Goal: Communication & Community: Answer question/provide support

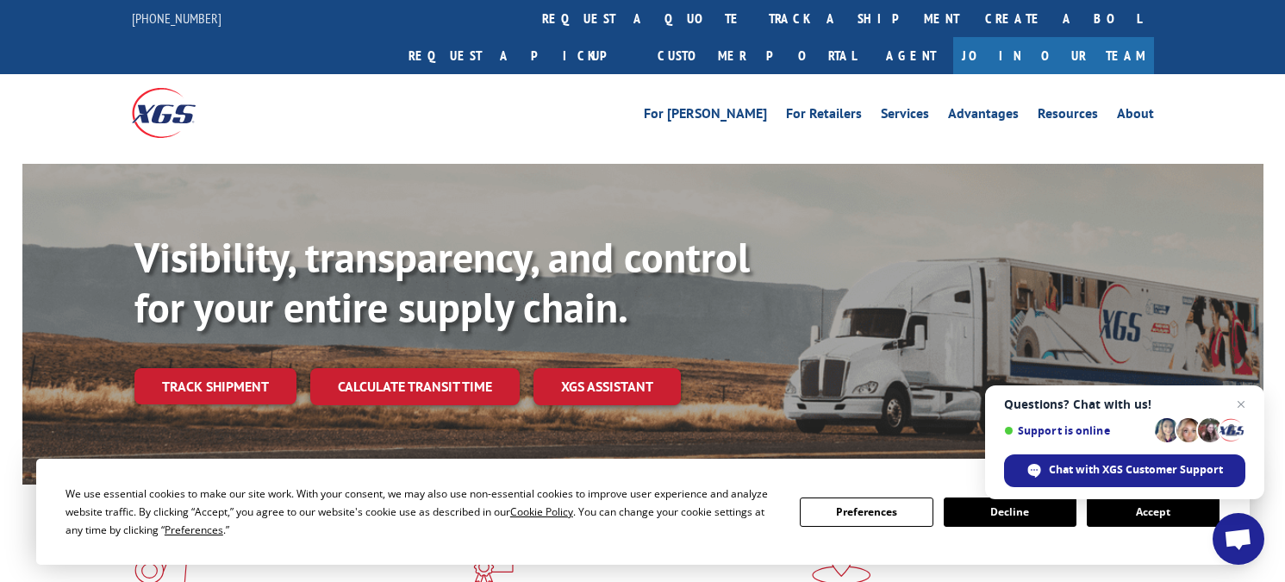
click at [1224, 537] on span "Open chat" at bounding box center [1237, 540] width 28 height 24
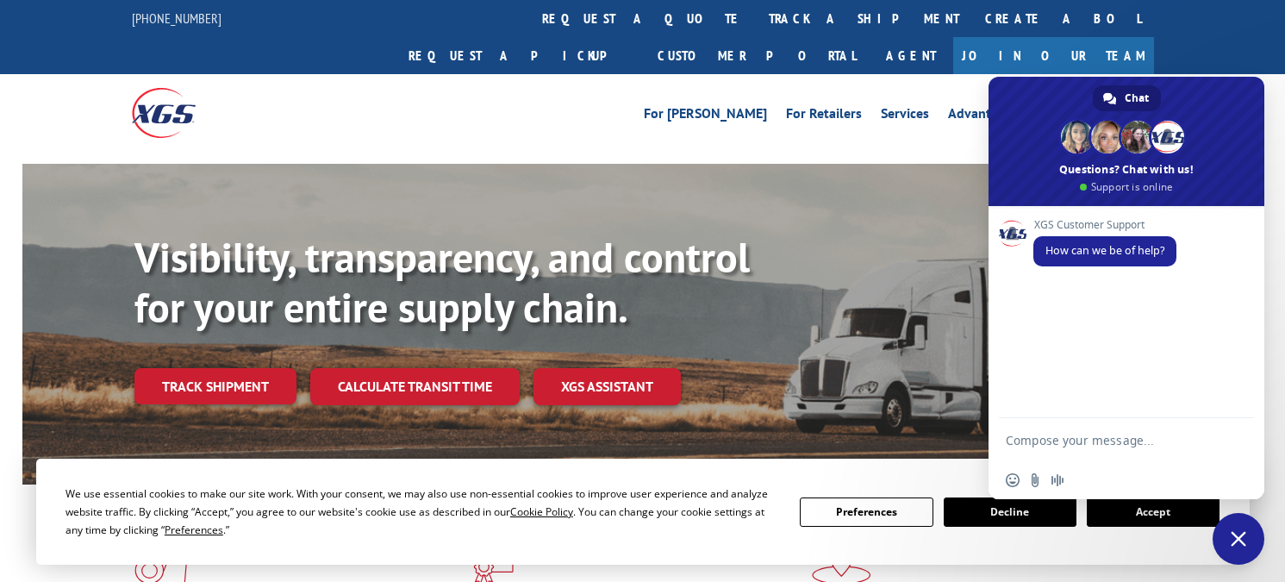
click at [1083, 433] on textarea "Compose your message..." at bounding box center [1108, 439] width 207 height 43
paste textarea "Good morning can you please help me with the status of these loads 524854100, 5…"
type textarea "Good morning can you please help me with the status of these loads 524854100, 5…"
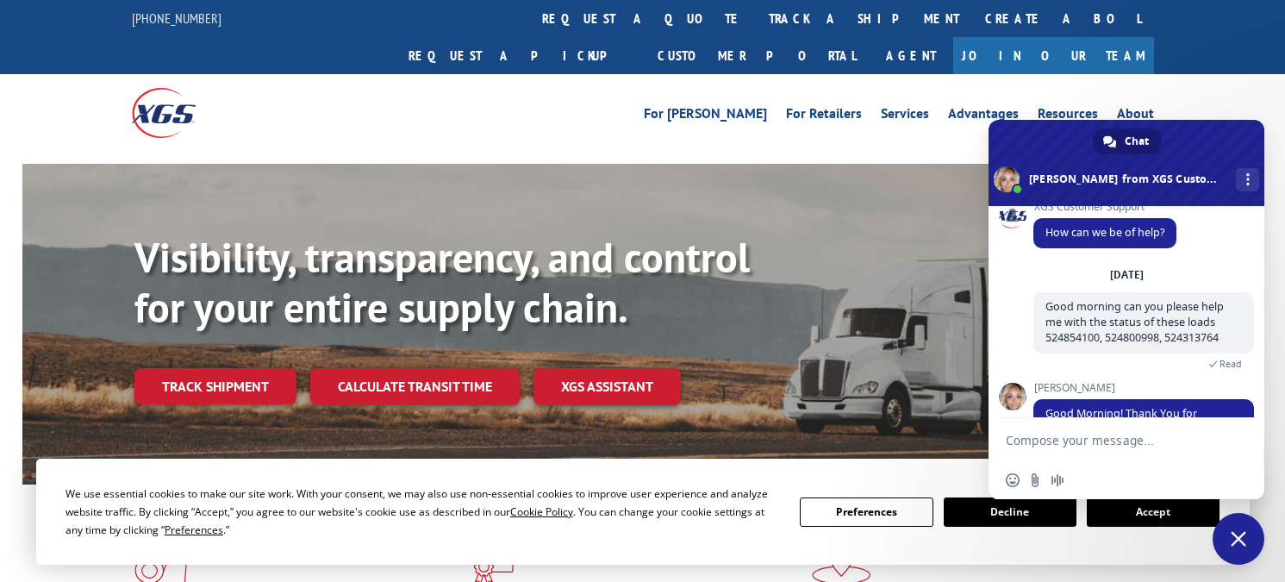
scroll to position [126, 0]
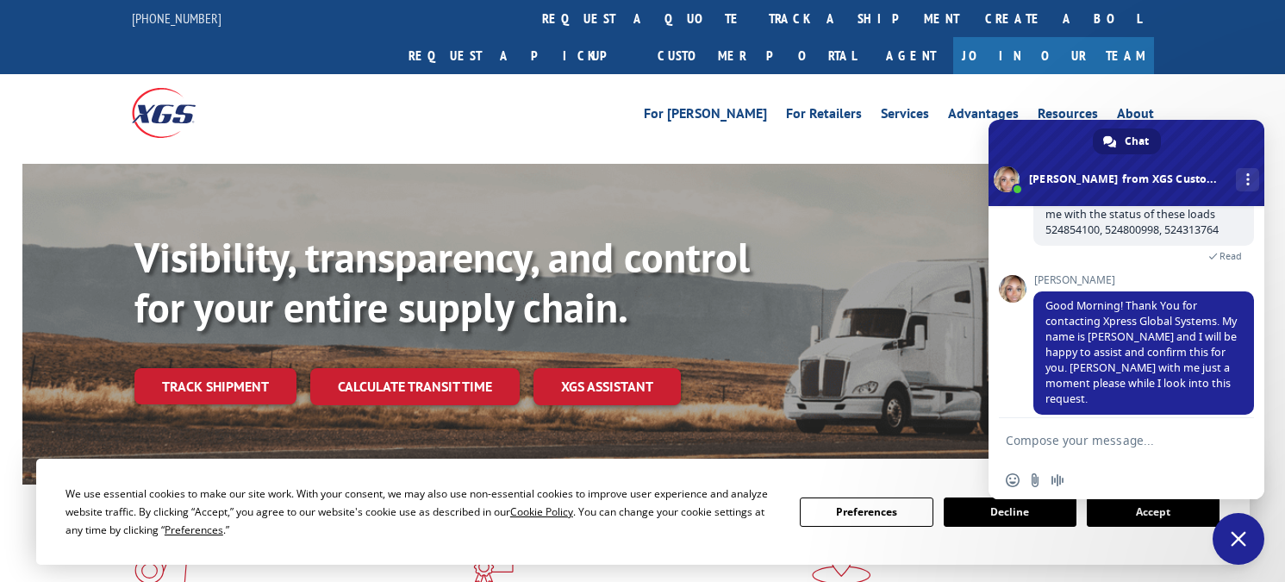
click at [1051, 451] on textarea "Compose your message..." at bounding box center [1108, 439] width 207 height 43
type textarea "thank you"
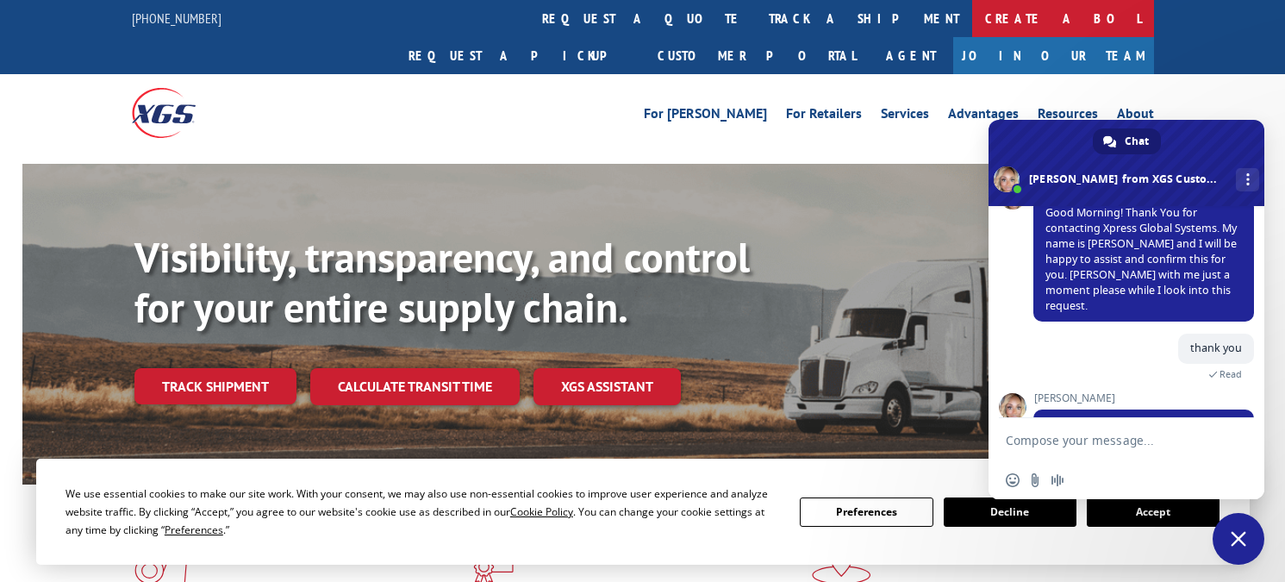
scroll to position [320, 0]
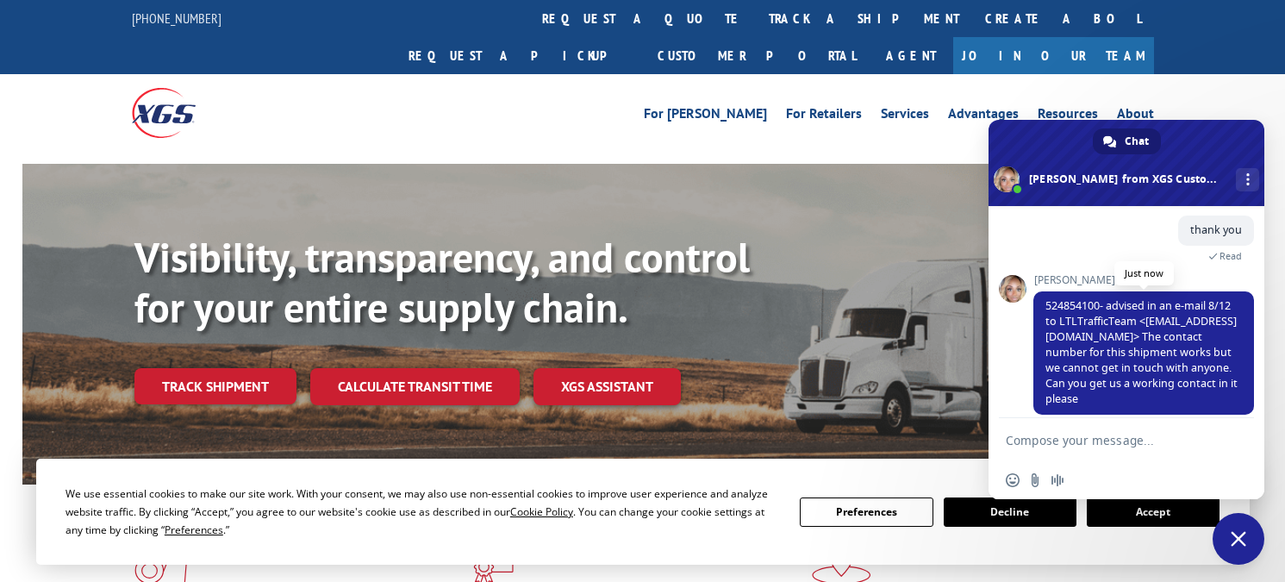
click at [1066, 298] on span "524854100- advised in an e-mail 8/12 to LTLTrafficTeam <[EMAIL_ADDRESS][DOMAIN_…" at bounding box center [1141, 352] width 192 height 108
copy span "524854100"
click at [1029, 438] on textarea "Compose your message..." at bounding box center [1108, 439] width 207 height 43
paste textarea "7027612600"
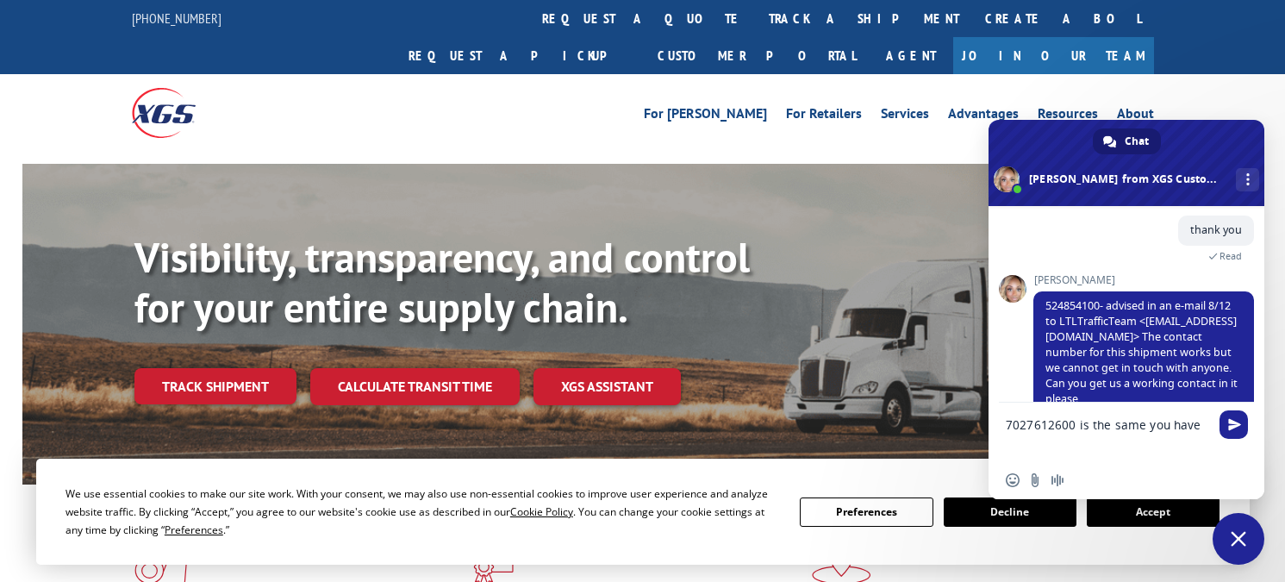
type textarea "7027612600 is the same you have?"
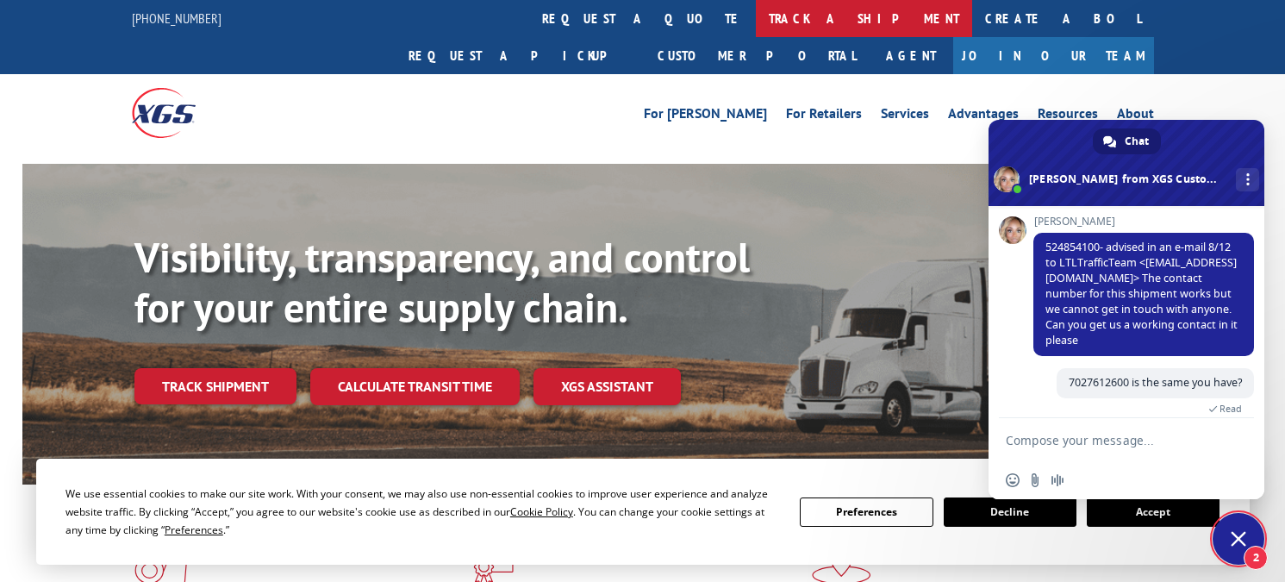
scroll to position [457, 0]
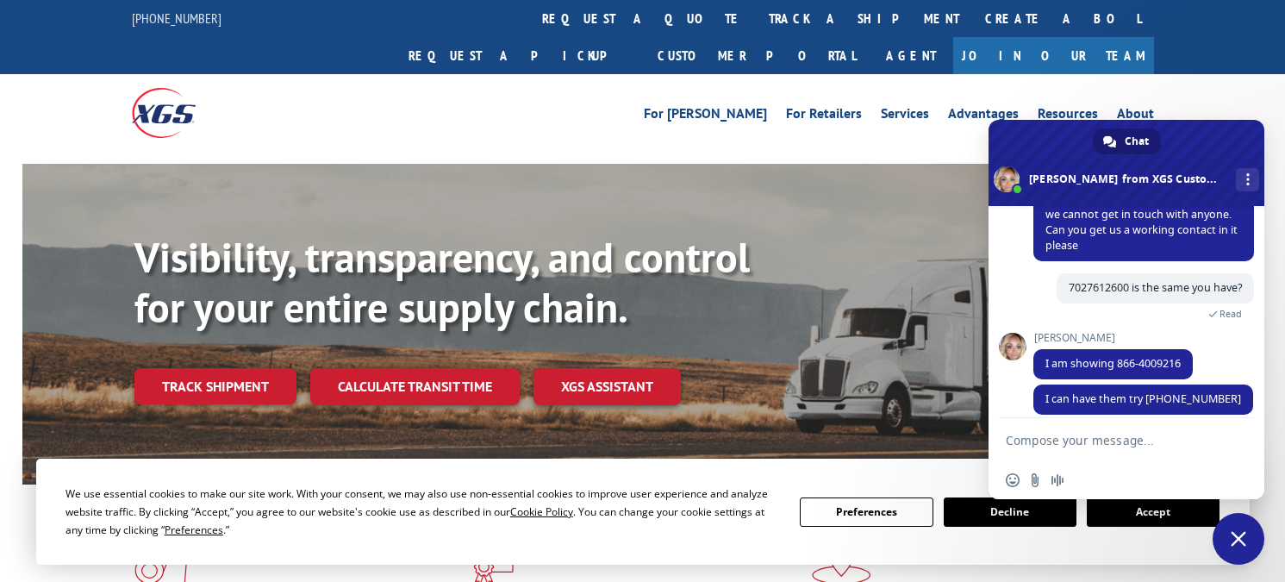
click at [1030, 444] on textarea "Compose your message..." at bounding box center [1108, 439] width 207 height 43
type textarea "contact name is [PERSON_NAME]"
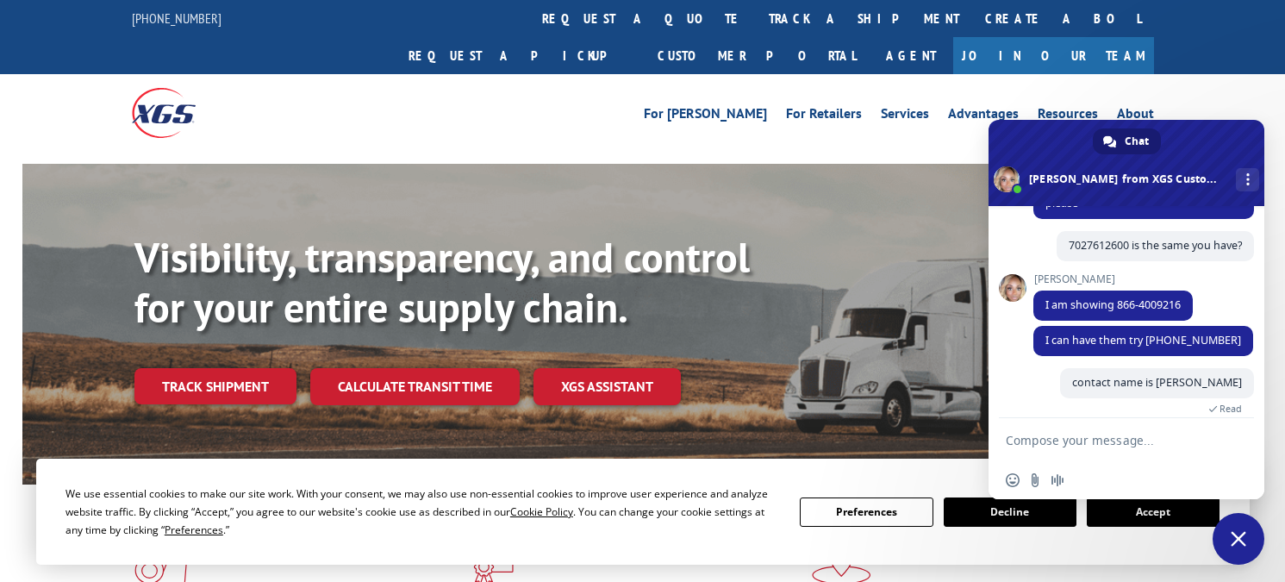
scroll to position [575, 0]
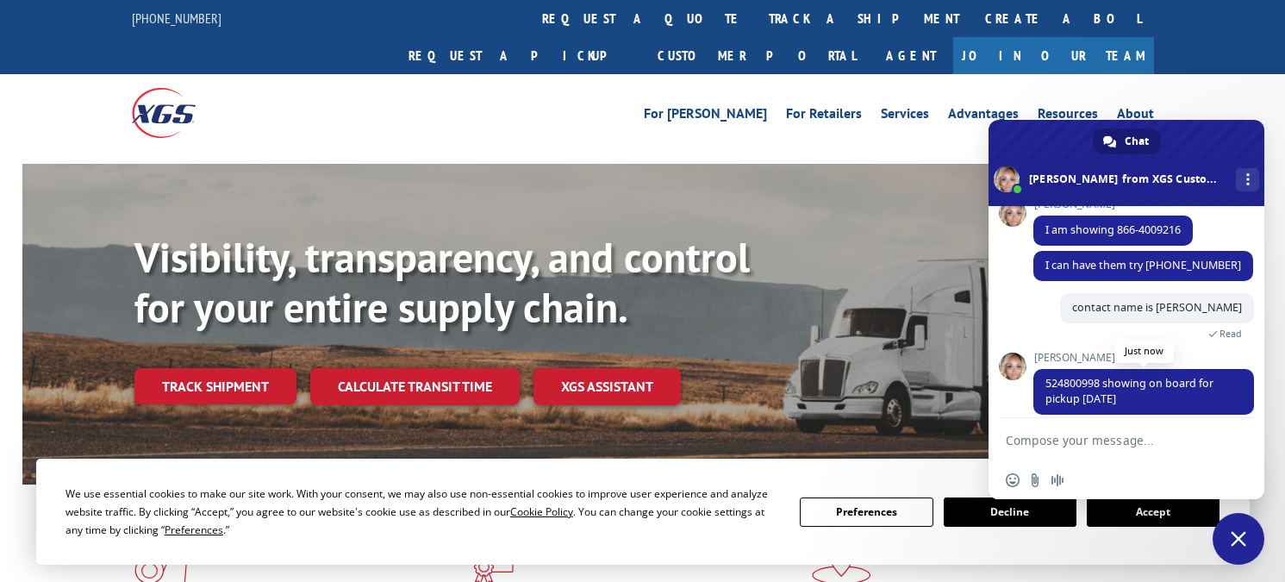
drag, startPoint x: 1145, startPoint y: 383, endPoint x: 1043, endPoint y: 372, distance: 102.3
click at [1043, 372] on span "524800998 showing on board for pickup [DATE]" at bounding box center [1143, 392] width 221 height 46
copy span "524800998 showing on board for pickup [DATE]"
click at [1033, 442] on textarea "Compose your message..." at bounding box center [1108, 439] width 207 height 43
type textarea "No PU # available?"
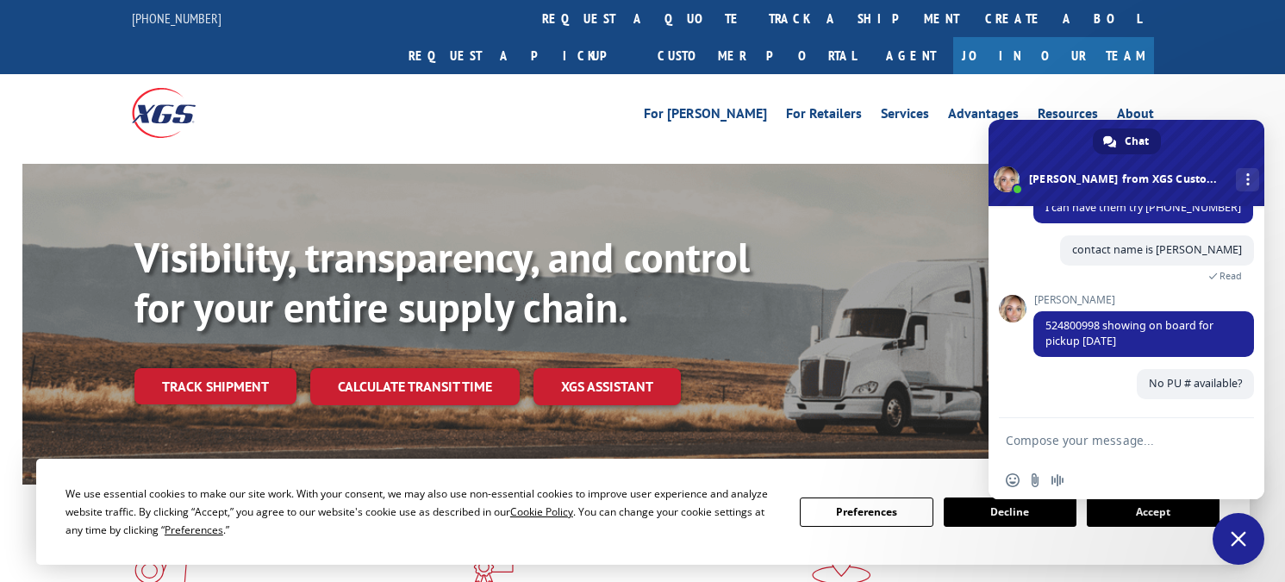
scroll to position [617, 0]
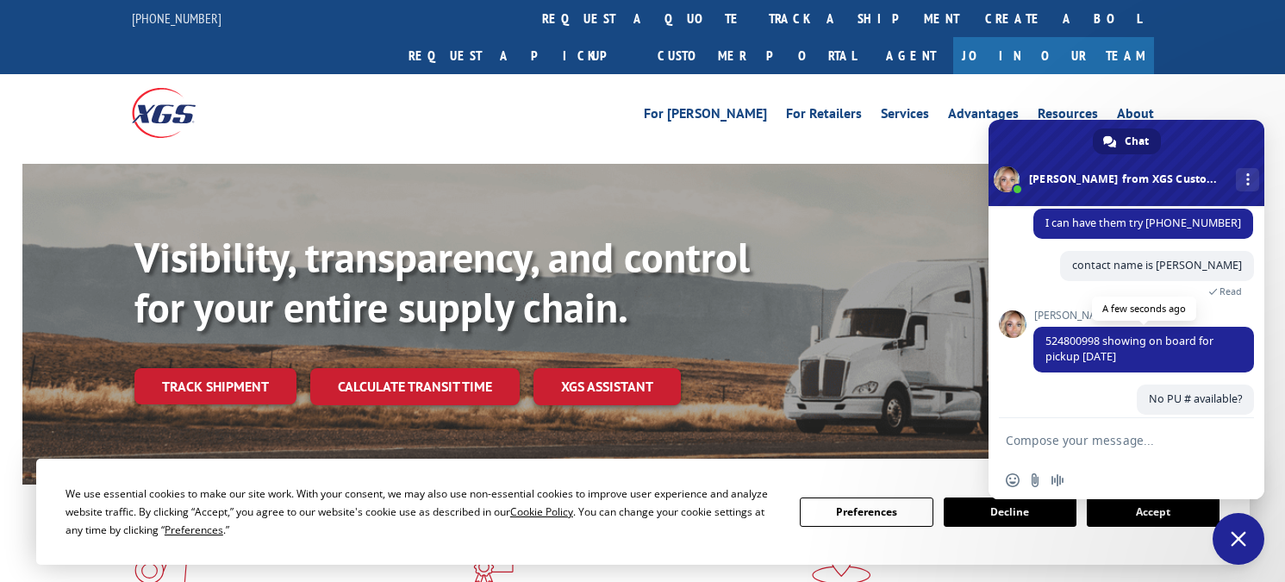
click at [1075, 333] on span "524800998 showing on board for pickup [DATE]" at bounding box center [1129, 348] width 168 height 30
copy span "524800998"
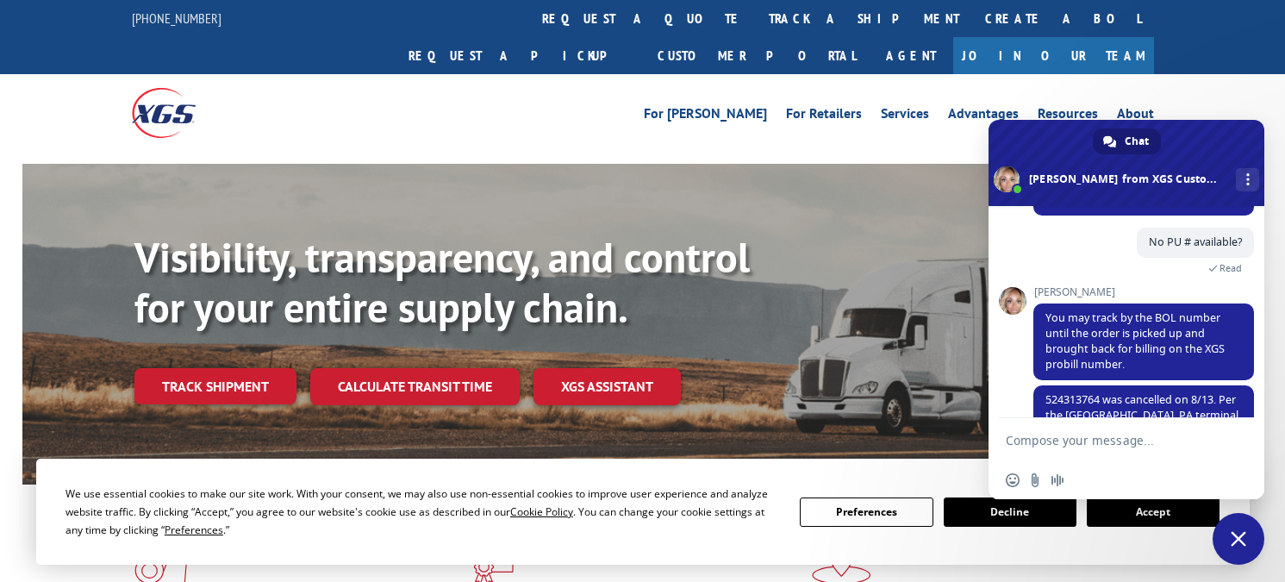
scroll to position [851, 0]
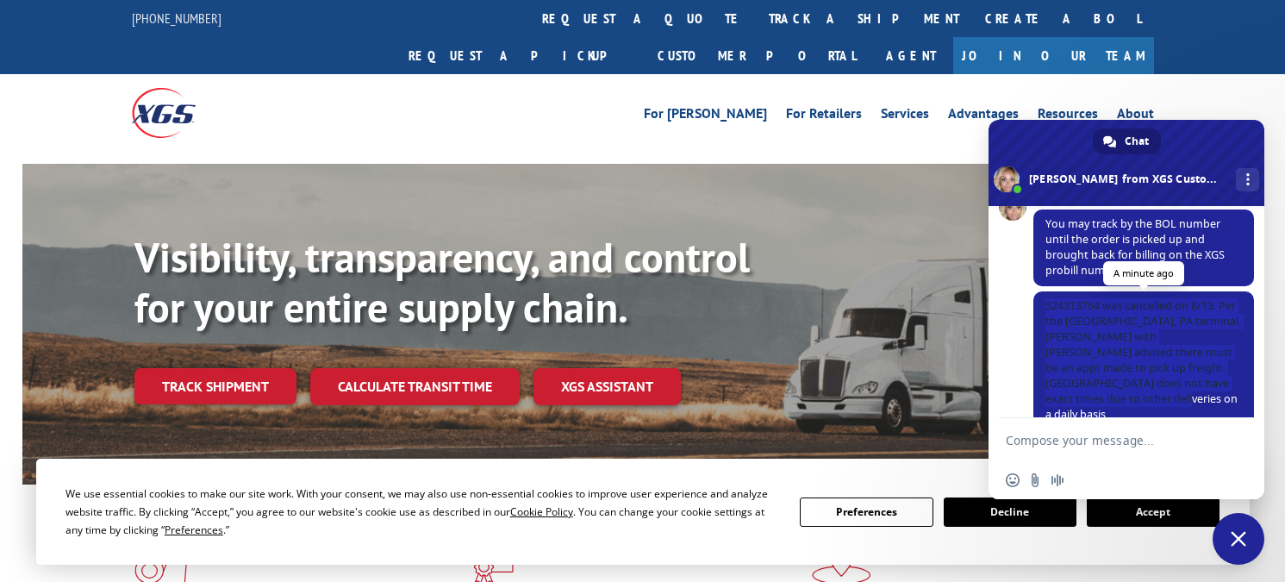
drag, startPoint x: 1139, startPoint y: 389, endPoint x: 1037, endPoint y: 291, distance: 140.8
click at [1037, 291] on span "524313764 was cancelled on 8/13. Per the [GEOGRAPHIC_DATA], PA terminal, [PERSO…" at bounding box center [1143, 360] width 221 height 139
copy span "524313764 was cancelled on 8/13. Per the [GEOGRAPHIC_DATA], PA terminal, [PERSO…"
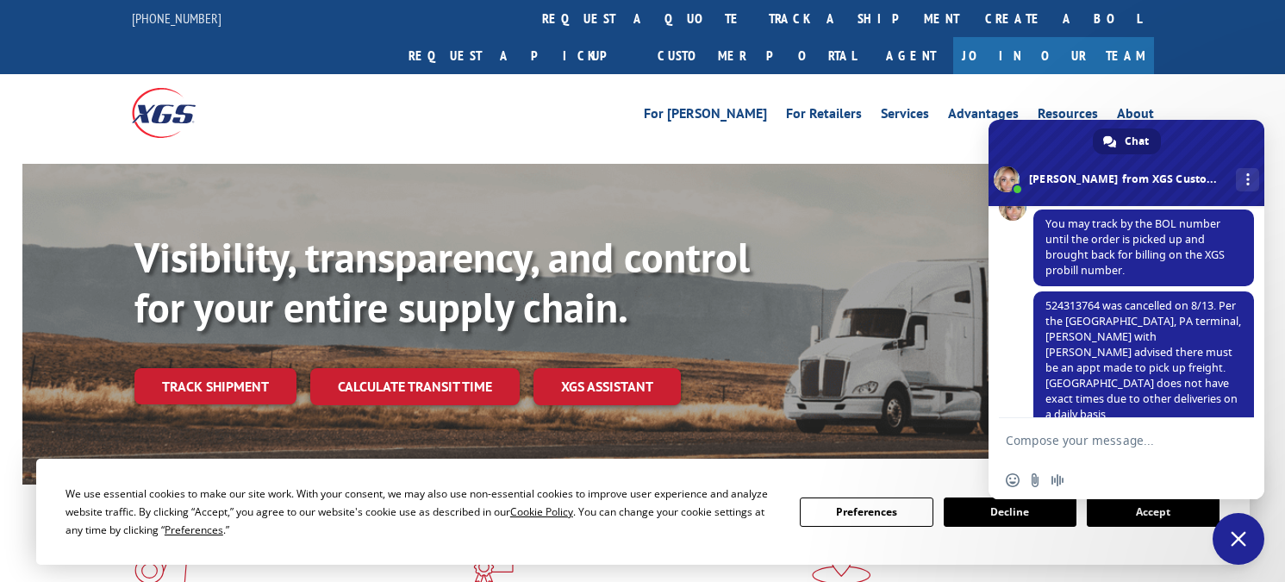
click at [1017, 439] on textarea "Compose your message..." at bounding box center [1108, 439] width 207 height 43
type textarea "thanks have a great day"
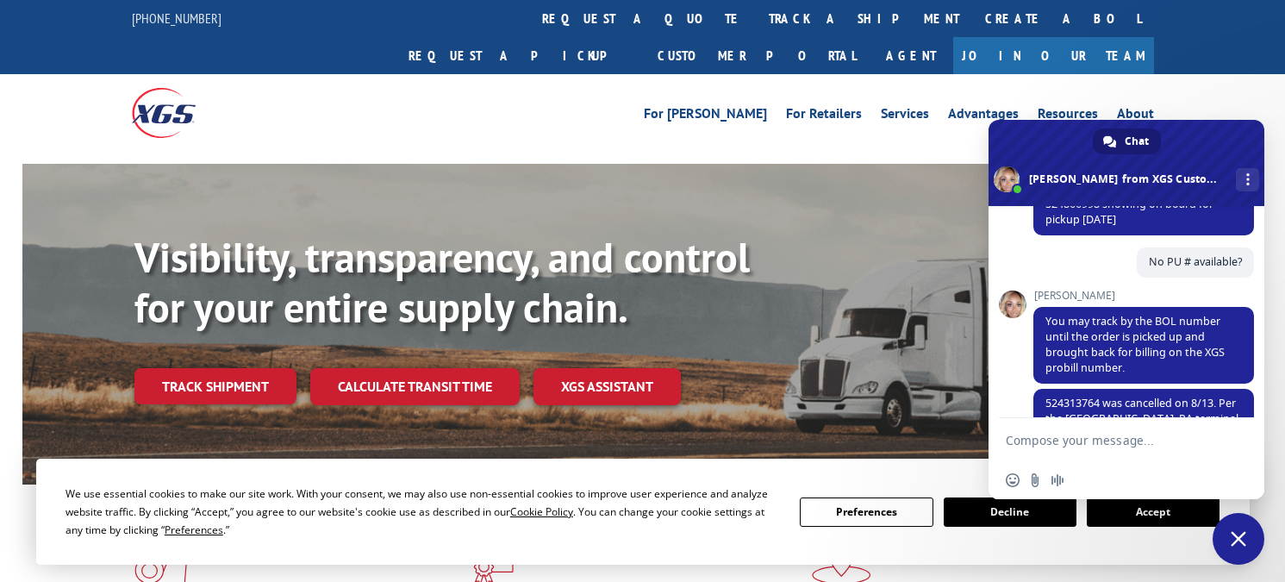
scroll to position [824, 0]
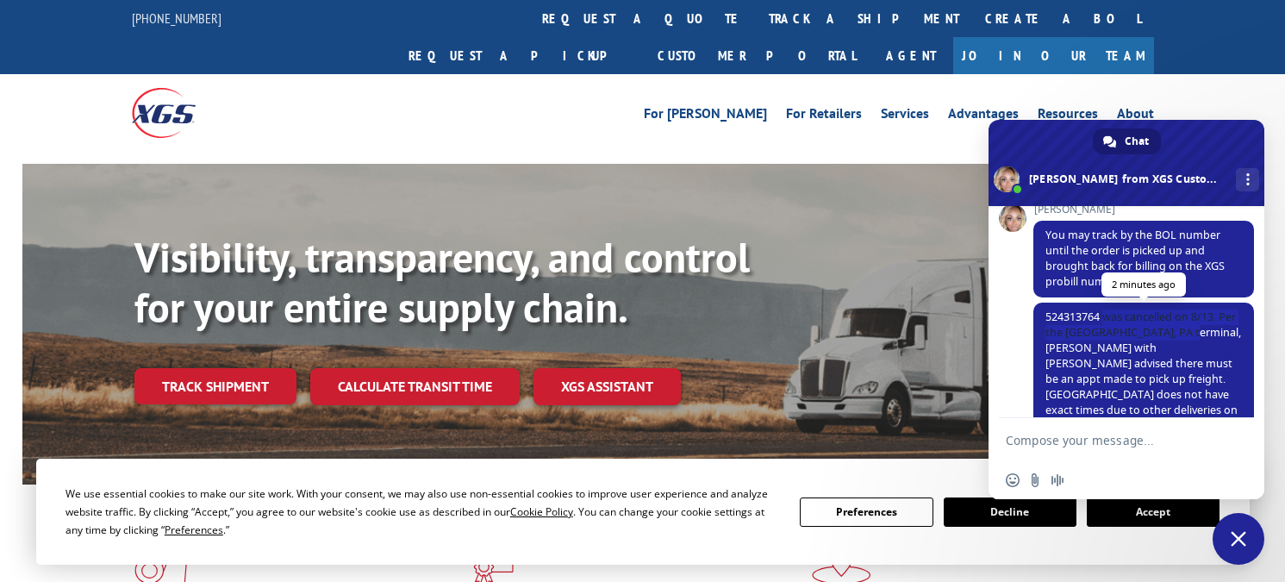
drag, startPoint x: 1104, startPoint y: 299, endPoint x: 1204, endPoint y: 318, distance: 101.7
click at [1204, 318] on span "524313764 was cancelled on 8/13. Per the [GEOGRAPHIC_DATA], PA terminal, [PERSO…" at bounding box center [1143, 371] width 221 height 139
copy span "was cancelled on 8/13. Per the [GEOGRAPHIC_DATA], PA terminal,"
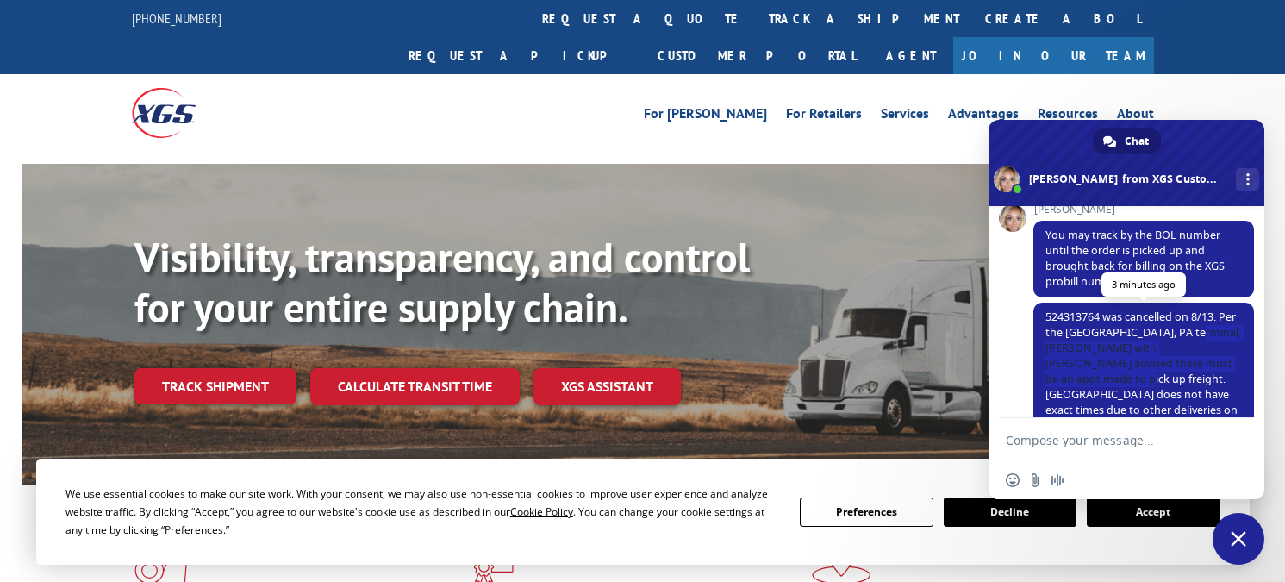
drag, startPoint x: 1100, startPoint y: 366, endPoint x: 1040, endPoint y: 338, distance: 66.7
click at [1040, 338] on span "524313764 was cancelled on 8/13. Per the [GEOGRAPHIC_DATA], PA terminal, [PERSO…" at bounding box center [1143, 371] width 221 height 139
copy span "[PERSON_NAME] with [PERSON_NAME] advised there must be an appt made to pick up …"
